Goal: Task Accomplishment & Management: Manage account settings

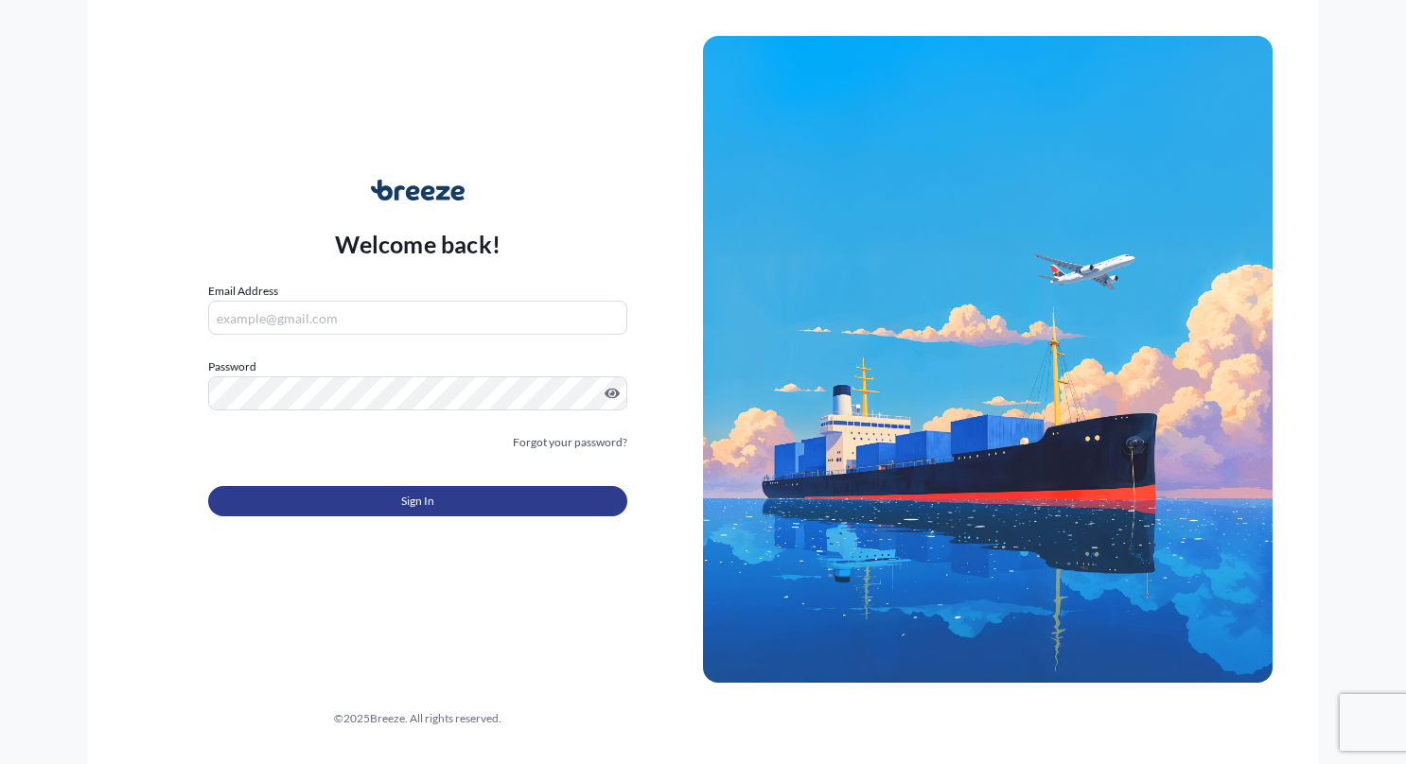
type input "[PERSON_NAME][EMAIL_ADDRESS][DOMAIN_NAME]"
click at [429, 494] on span "Sign In" at bounding box center [417, 501] width 33 height 19
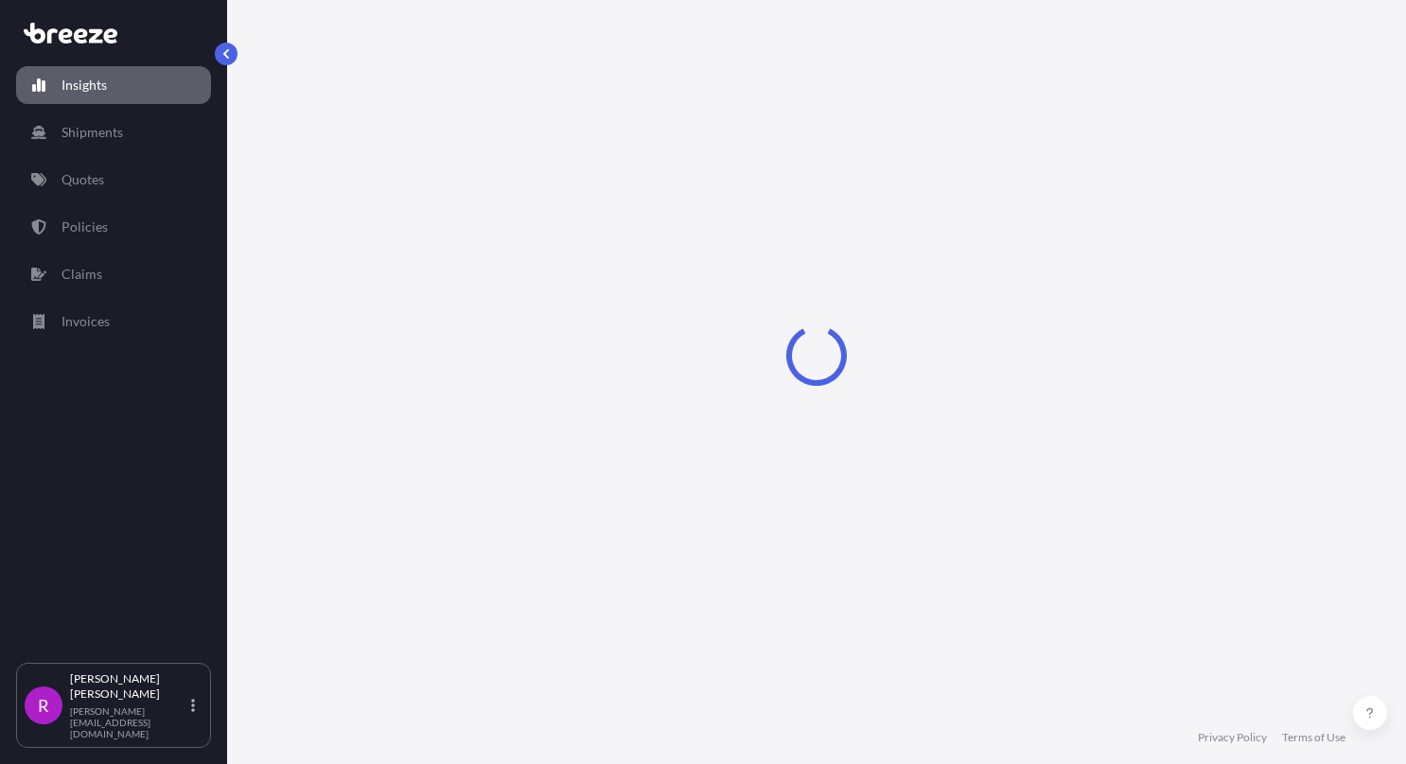
select select "2025"
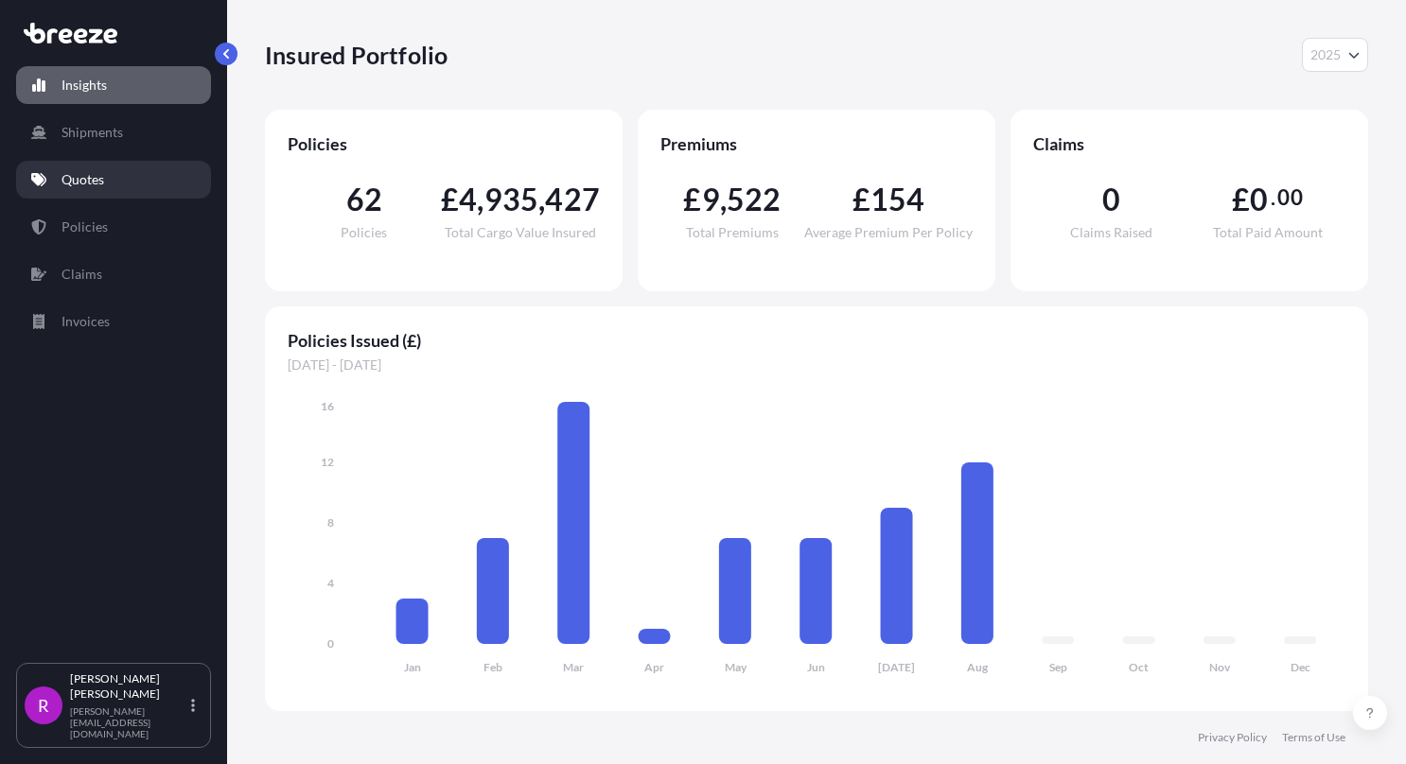
click at [92, 187] on p "Quotes" at bounding box center [82, 179] width 43 height 19
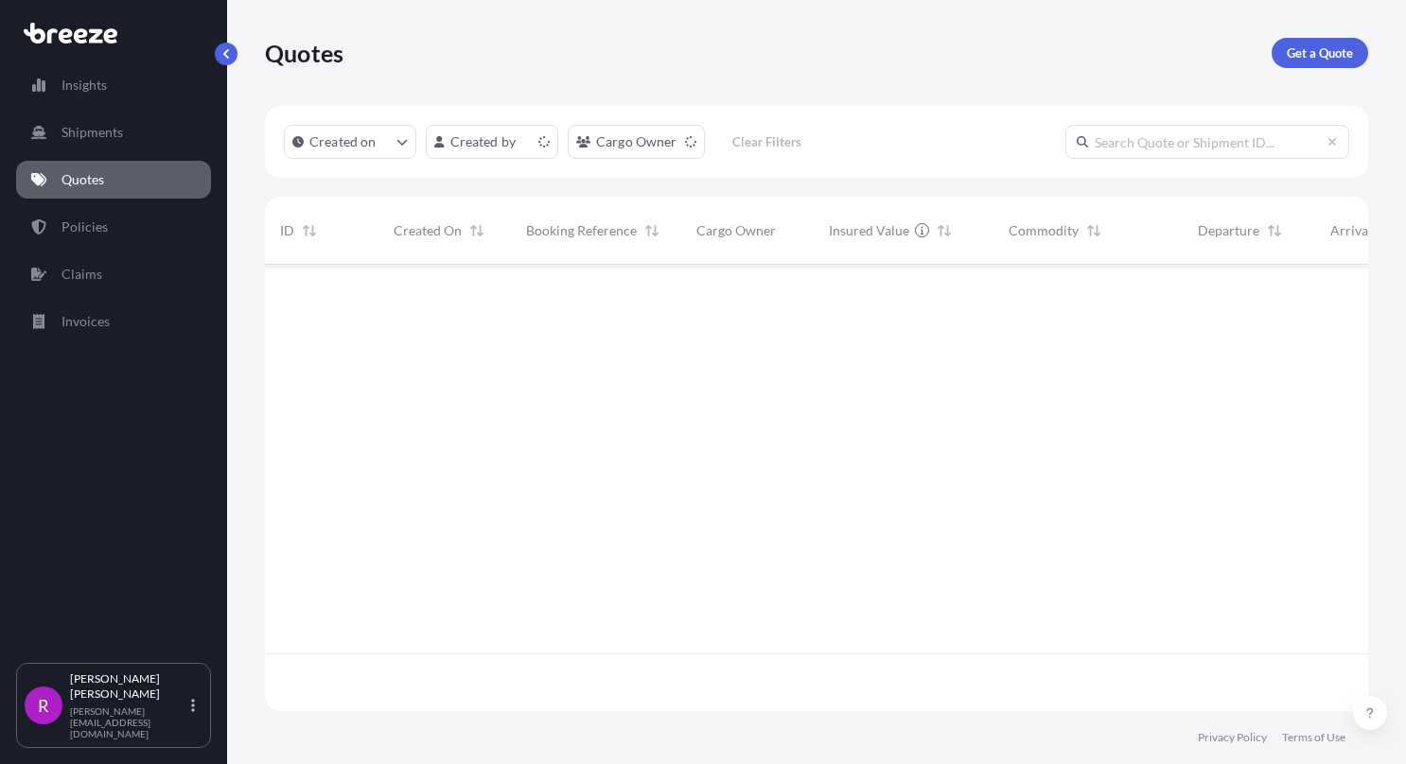
scroll to position [443, 1088]
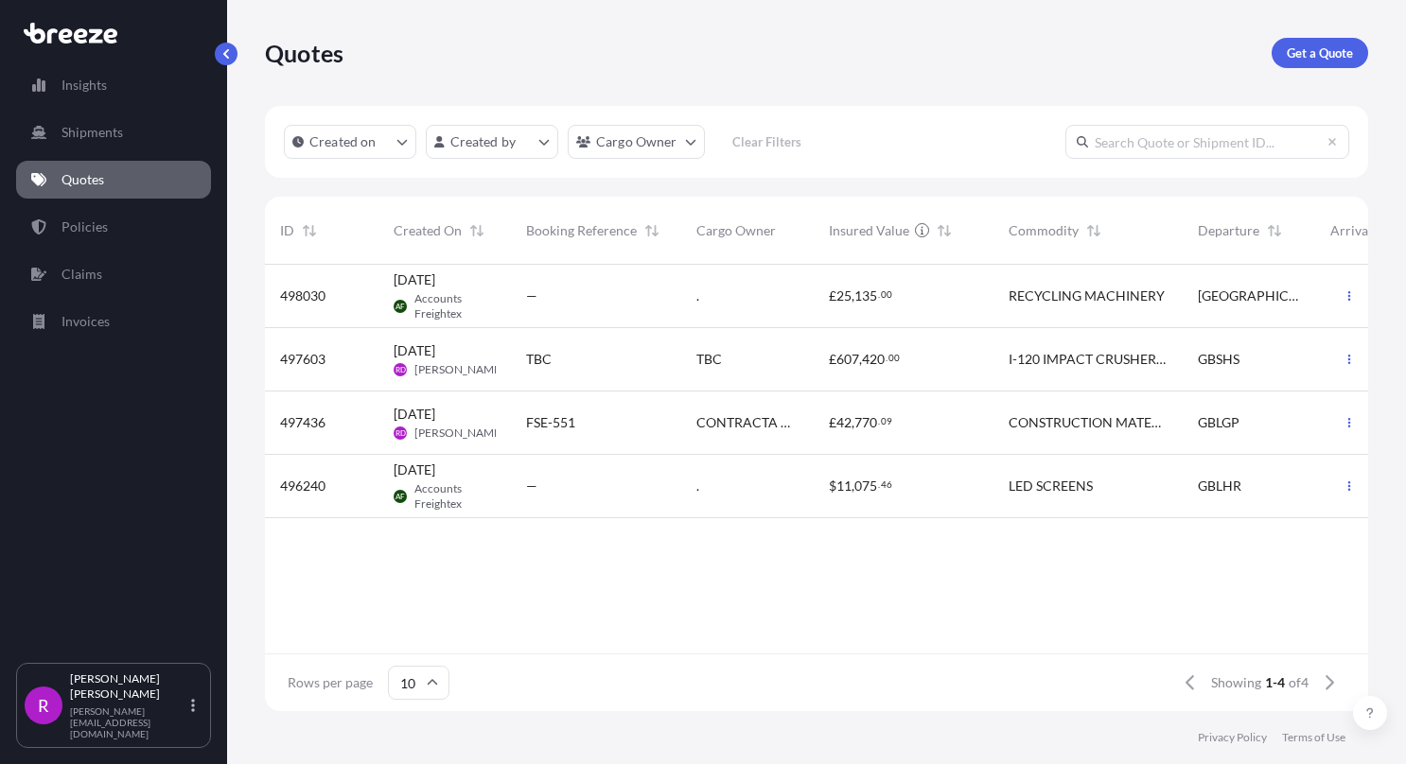
click at [320, 363] on span "497603" at bounding box center [302, 359] width 45 height 19
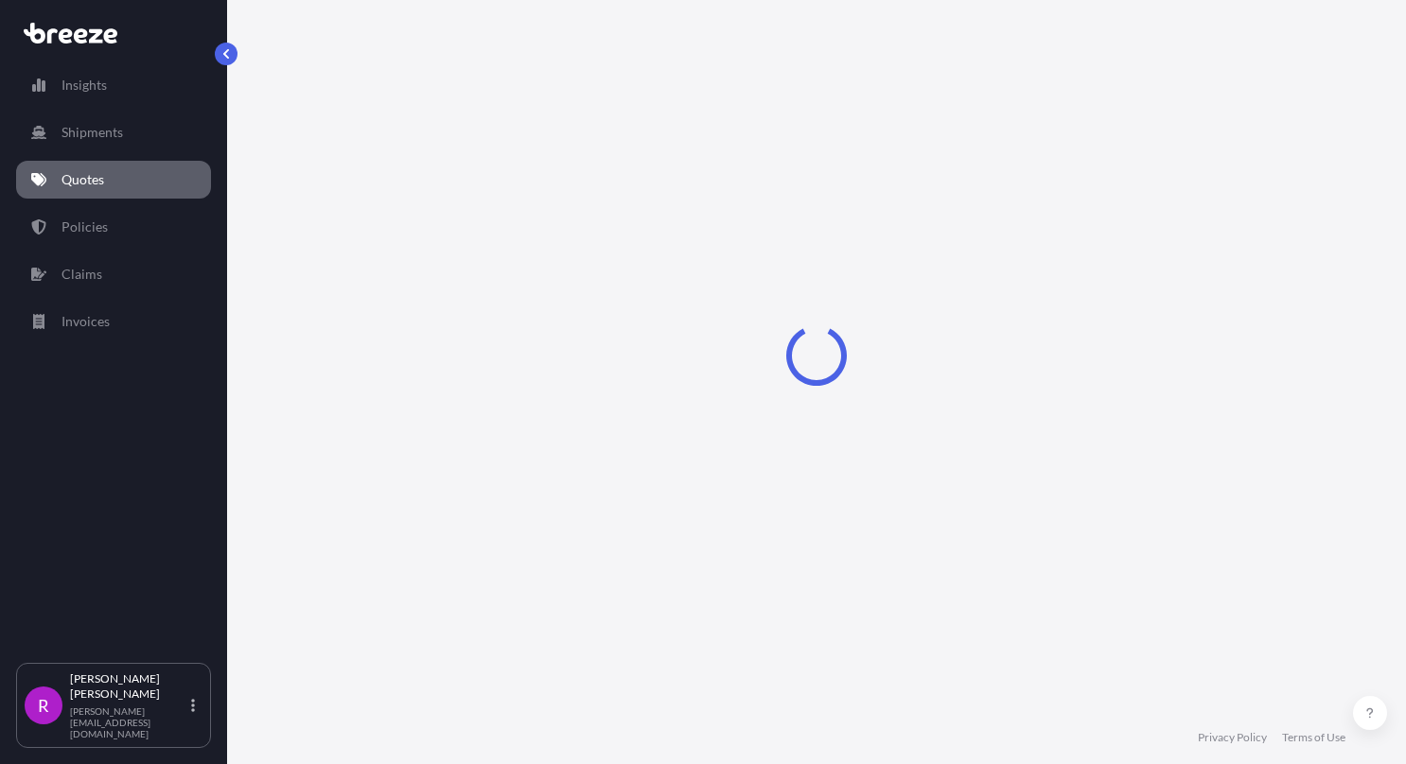
select select "Road"
select select "Sea"
select select "2"
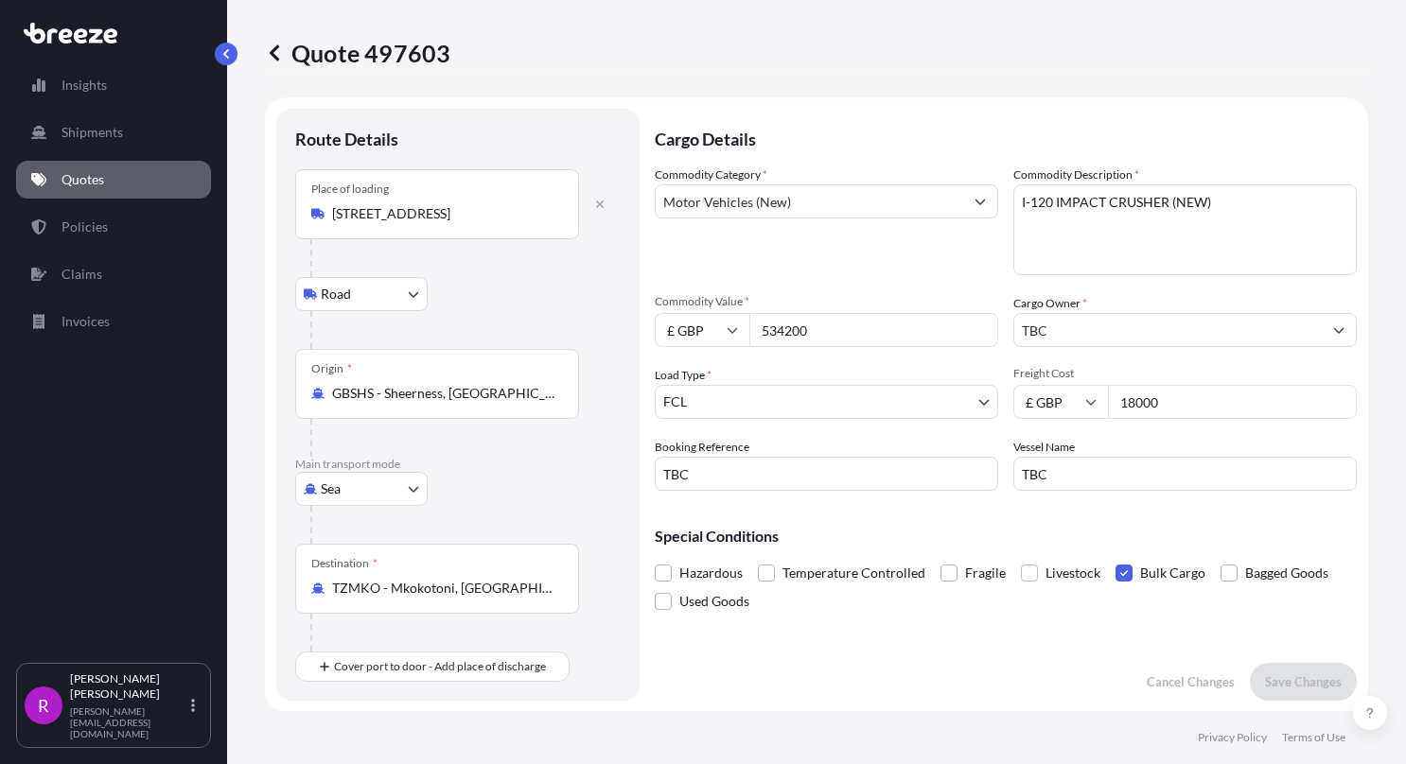
scroll to position [5, 0]
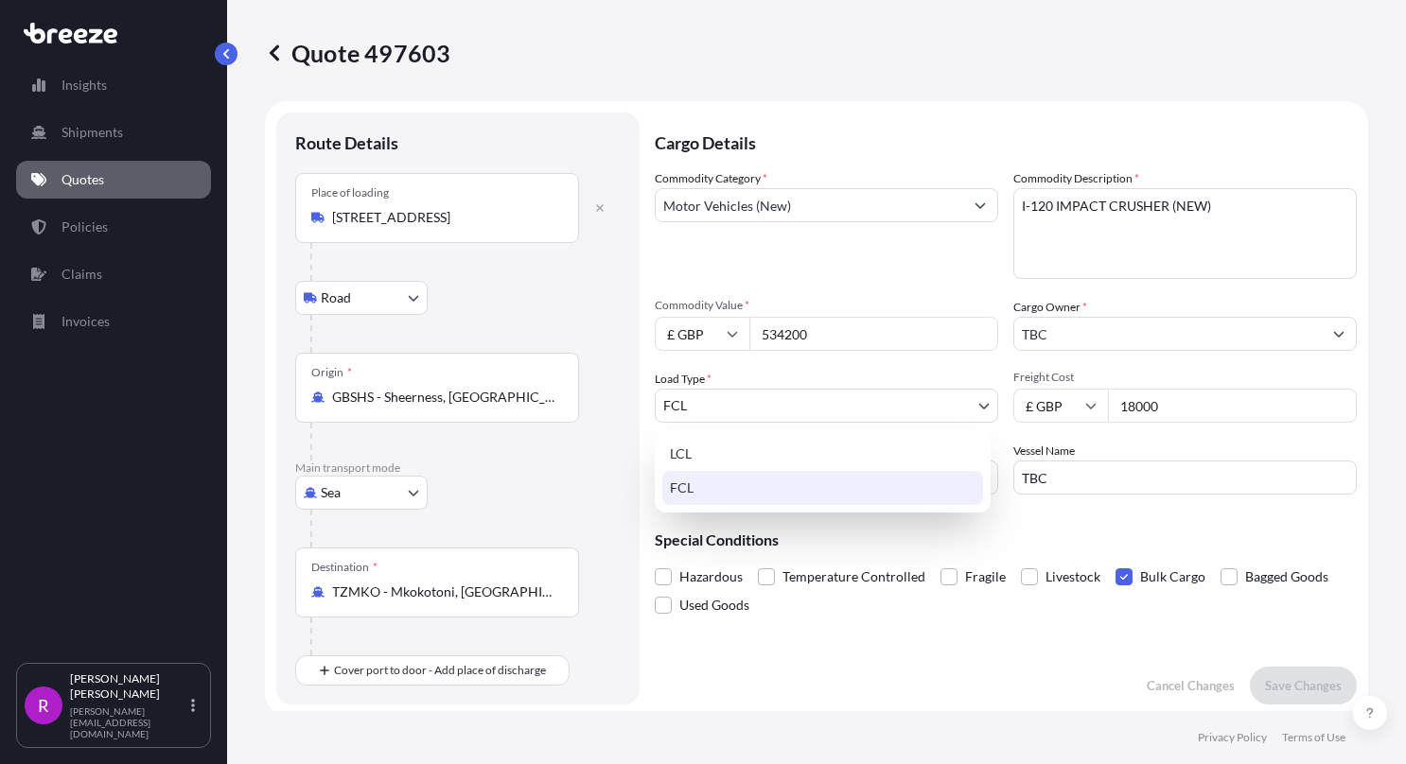
click at [791, 410] on body "Insights Shipments Quotes Policies Claims Invoices R [PERSON_NAME] [PERSON_NAME…" at bounding box center [703, 382] width 1406 height 764
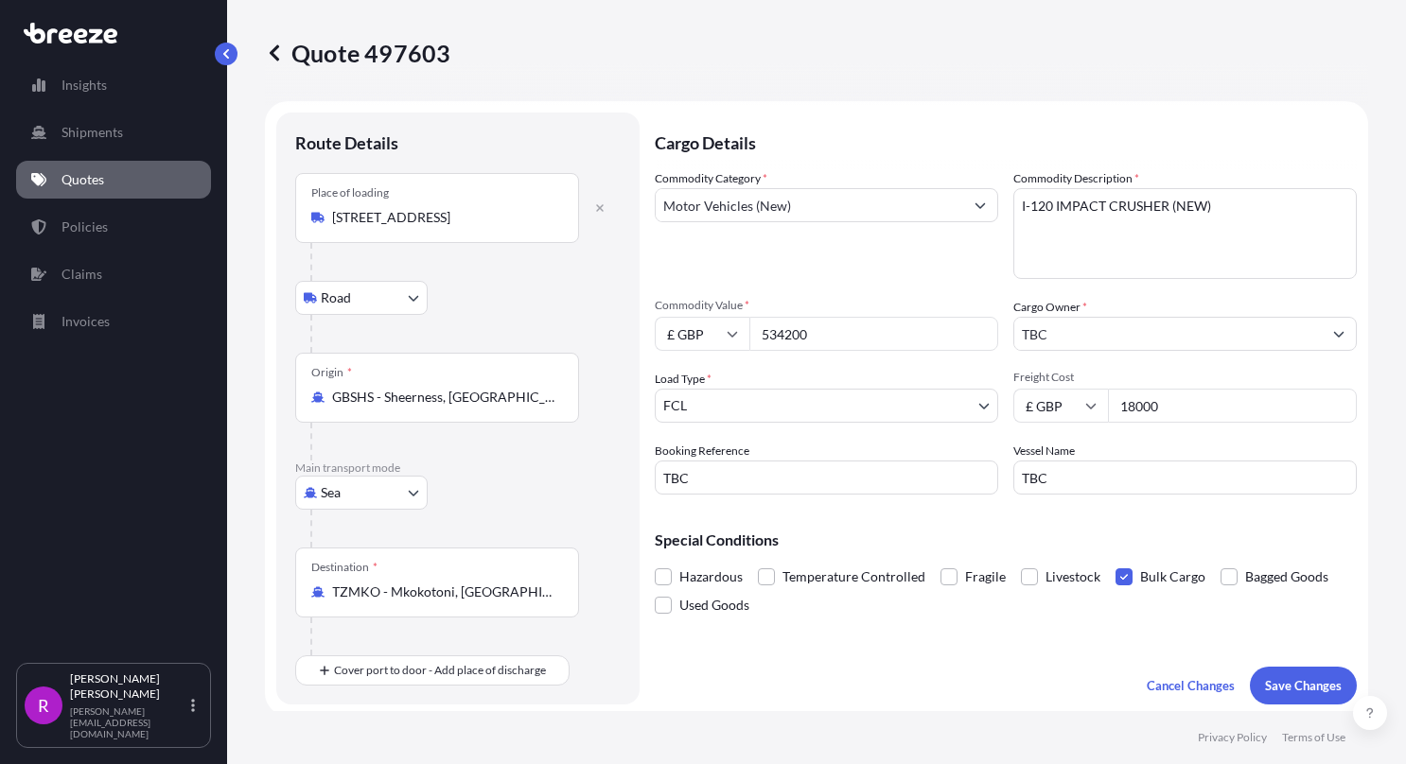
click at [1171, 414] on input "18000" at bounding box center [1232, 406] width 249 height 34
drag, startPoint x: 1171, startPoint y: 414, endPoint x: 1045, endPoint y: 384, distance: 129.4
click at [1045, 384] on div "Freight Cost £ GBP 18000" at bounding box center [1184, 396] width 343 height 53
type input "49859.00"
click at [1265, 676] on p "Save Changes" at bounding box center [1303, 685] width 77 height 19
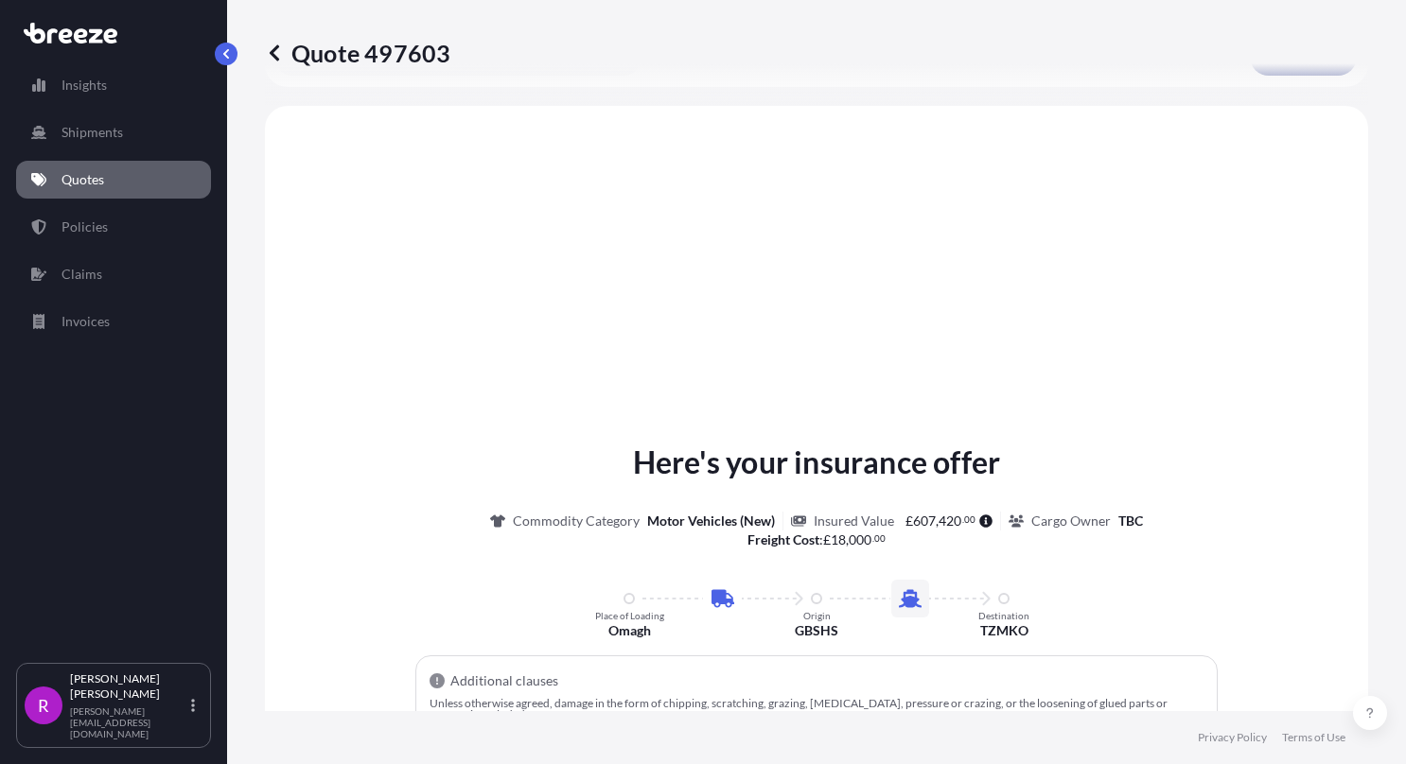
scroll to position [643, 0]
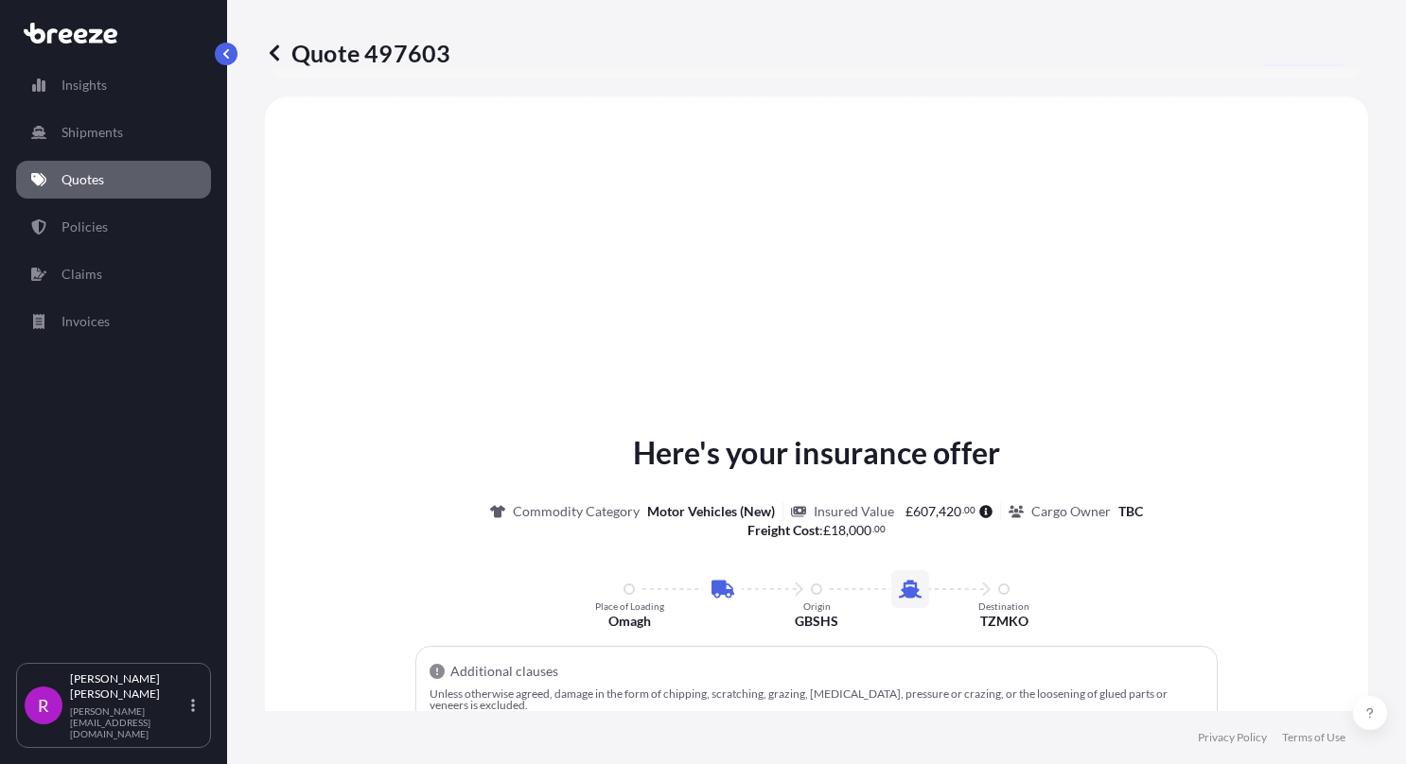
select select "Road"
select select "Sea"
select select "2"
